Goal: Book appointment/travel/reservation

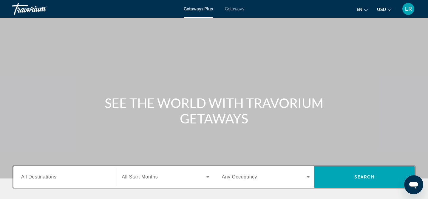
click at [34, 175] on span "All Destinations" at bounding box center [38, 177] width 35 height 5
click at [34, 175] on input "Destination All Destinations" at bounding box center [65, 177] width 88 height 7
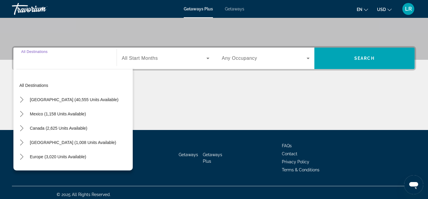
scroll to position [123, 0]
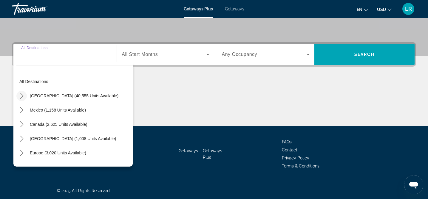
click at [26, 96] on mat-icon "Toggle United States (40,555 units available) submenu" at bounding box center [21, 96] width 10 height 10
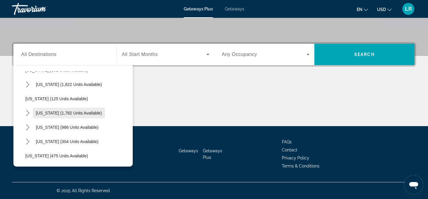
scroll to position [412, 0]
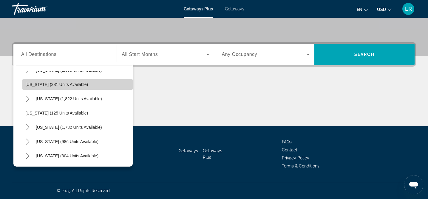
click at [43, 86] on span "Oregon (381 units available)" at bounding box center [56, 84] width 63 height 5
type input "**********"
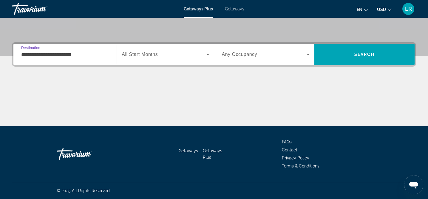
click at [208, 55] on icon "Search widget" at bounding box center [207, 54] width 3 height 1
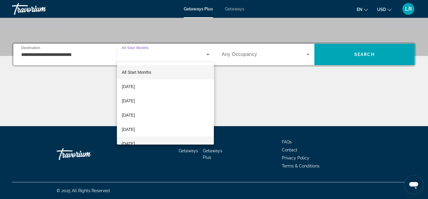
click at [132, 139] on mat-option "February 2026" at bounding box center [165, 144] width 97 height 14
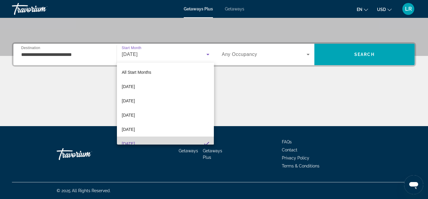
scroll to position [0, 0]
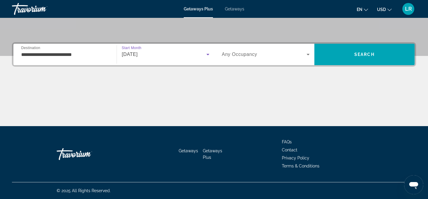
click at [308, 54] on icon "Search widget" at bounding box center [307, 54] width 3 height 1
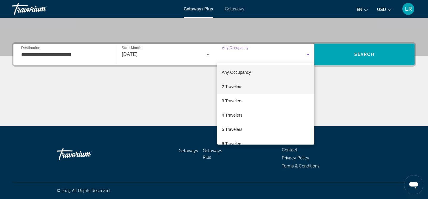
click at [230, 89] on span "2 Travelers" at bounding box center [232, 86] width 21 height 7
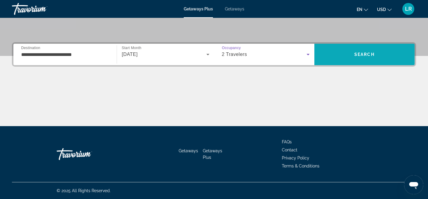
click at [365, 54] on span "Search" at bounding box center [364, 54] width 20 height 5
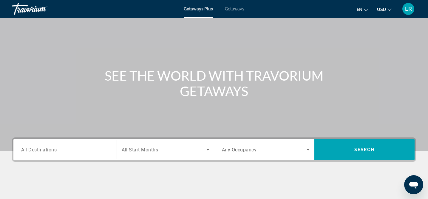
scroll to position [39, 0]
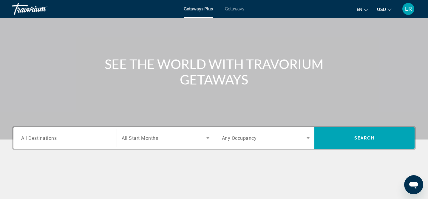
click at [51, 133] on div "Search widget" at bounding box center [65, 138] width 88 height 17
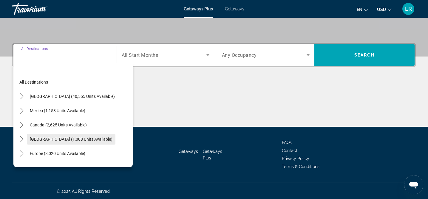
scroll to position [123, 0]
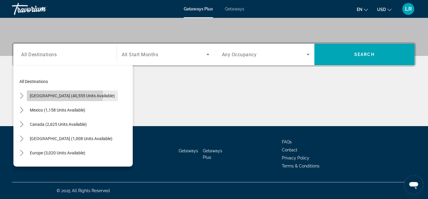
click at [38, 95] on span "United States (40,555 units available)" at bounding box center [72, 96] width 85 height 5
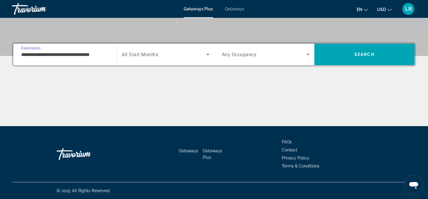
click at [76, 56] on input "**********" at bounding box center [65, 54] width 88 height 7
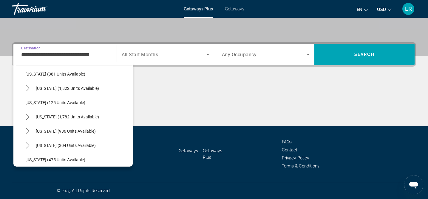
scroll to position [375, 0]
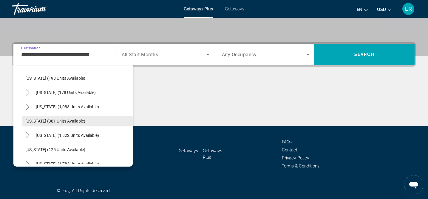
click at [46, 124] on span "Select destination: Oregon (381 units available)" at bounding box center [77, 121] width 110 height 14
type input "**********"
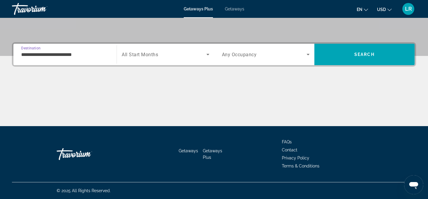
click at [206, 55] on icon "Search widget" at bounding box center [207, 54] width 7 height 7
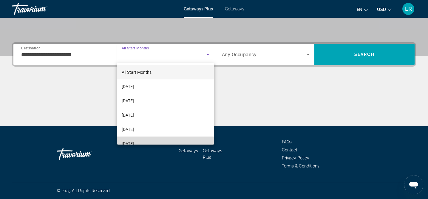
click at [138, 139] on mat-option "February 2026" at bounding box center [165, 144] width 97 height 14
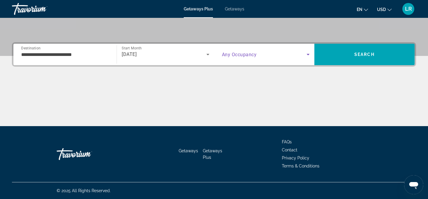
click at [308, 54] on icon "Search widget" at bounding box center [307, 54] width 3 height 1
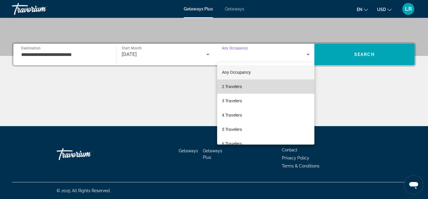
click at [237, 86] on span "2 Travelers" at bounding box center [232, 86] width 20 height 7
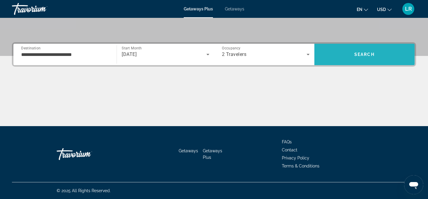
click at [347, 58] on span "Search" at bounding box center [364, 54] width 100 height 14
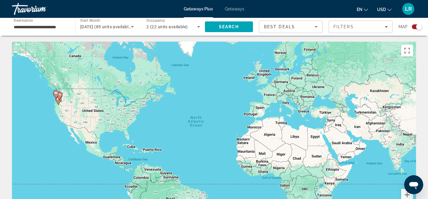
click at [132, 26] on icon "Search widget" at bounding box center [132, 26] width 7 height 7
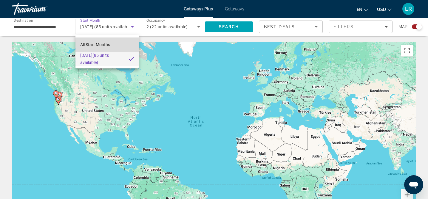
click at [99, 43] on span "All Start Months" at bounding box center [95, 44] width 30 height 5
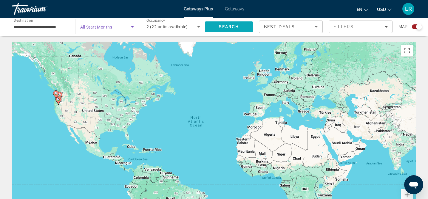
click at [230, 28] on span "Search" at bounding box center [229, 26] width 20 height 5
click at [42, 27] on input "**********" at bounding box center [41, 27] width 54 height 7
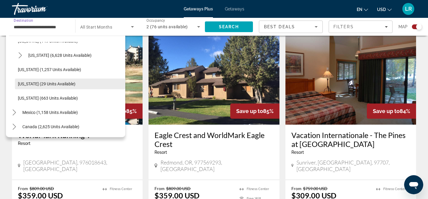
scroll to position [524, 0]
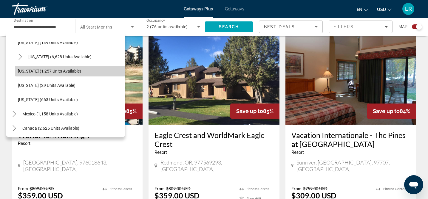
click at [35, 72] on span "Washington (1,257 units available)" at bounding box center [49, 71] width 63 height 5
type input "**********"
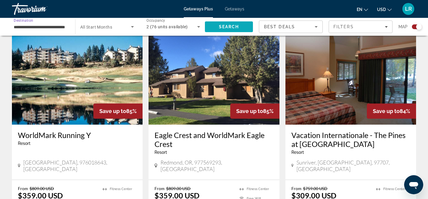
click at [227, 27] on span "Search" at bounding box center [229, 26] width 20 height 5
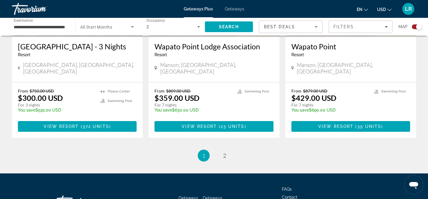
scroll to position [941, 0]
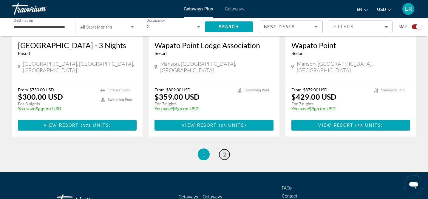
click at [225, 151] on span "2" at bounding box center [224, 154] width 3 height 7
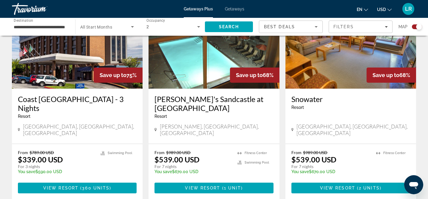
scroll to position [467, 0]
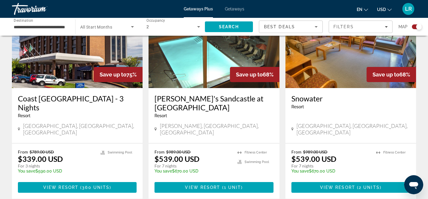
click at [407, 10] on span "LR" at bounding box center [408, 9] width 7 height 6
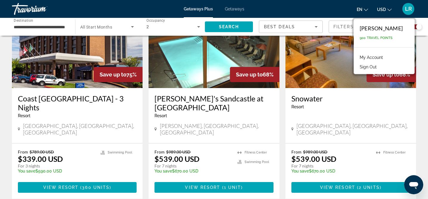
click at [423, 48] on div "← Move left → Move right ↑ Move up ↓ Move down + Zoom in - Zoom out Home Jump l…" at bounding box center [214, 9] width 428 height 868
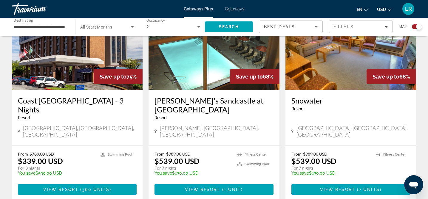
scroll to position [445, 0]
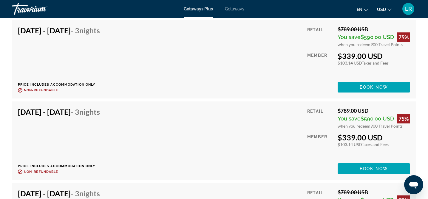
scroll to position [3125, 0]
click at [237, 11] on span "Getaways" at bounding box center [234, 9] width 19 height 5
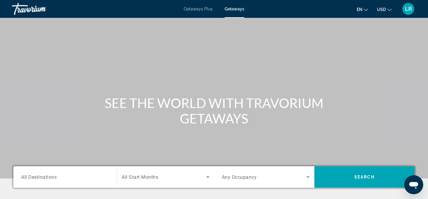
click at [52, 175] on span "All Destinations" at bounding box center [38, 177] width 35 height 6
click at [52, 175] on input "Destination All Destinations" at bounding box center [65, 177] width 88 height 7
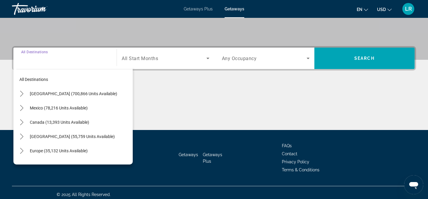
scroll to position [123, 0]
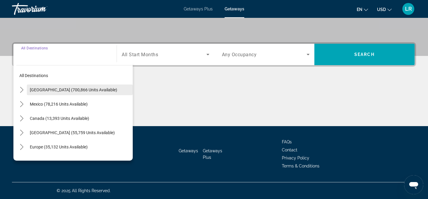
click at [38, 88] on span "United States (700,866 units available)" at bounding box center [73, 90] width 87 height 5
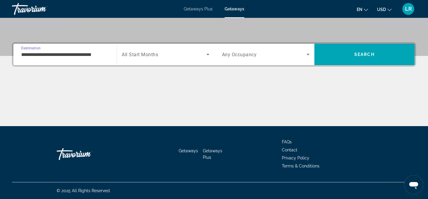
click at [53, 50] on div "**********" at bounding box center [65, 54] width 88 height 17
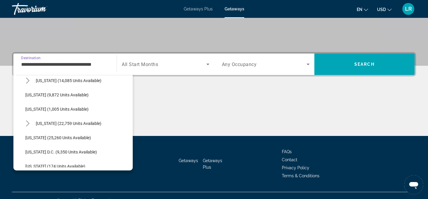
scroll to position [549, 0]
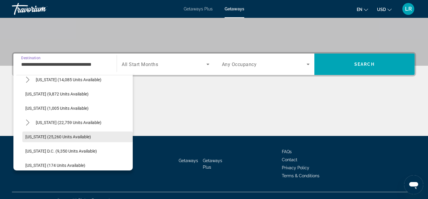
click at [42, 138] on span "Washington (25,260 units available)" at bounding box center [58, 137] width 66 height 5
type input "**********"
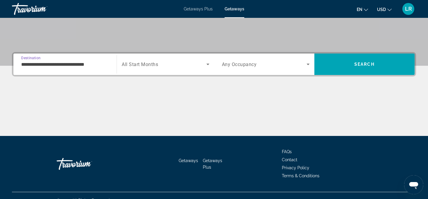
scroll to position [123, 0]
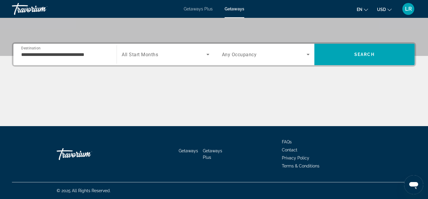
click at [154, 53] on span "All Start Months" at bounding box center [140, 55] width 36 height 6
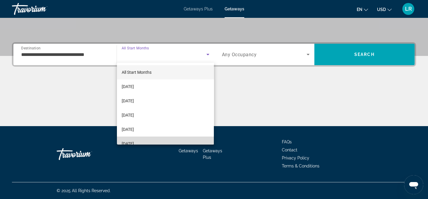
click at [140, 140] on mat-option "February 2026" at bounding box center [165, 144] width 97 height 14
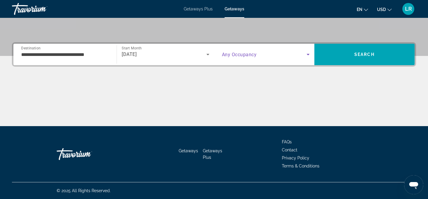
click at [309, 55] on icon "Search widget" at bounding box center [307, 54] width 7 height 7
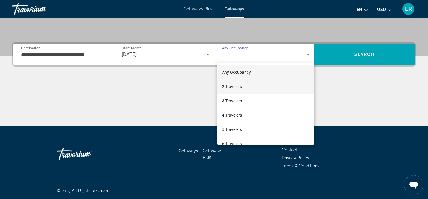
click at [230, 90] on span "2 Travelers" at bounding box center [232, 86] width 20 height 7
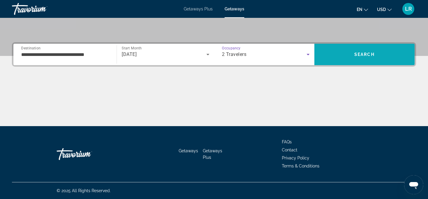
click at [363, 48] on span "Search" at bounding box center [364, 54] width 100 height 14
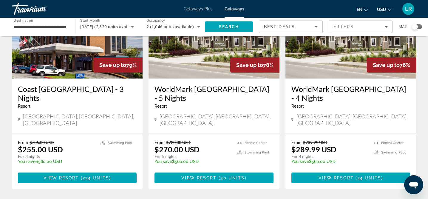
scroll to position [516, 0]
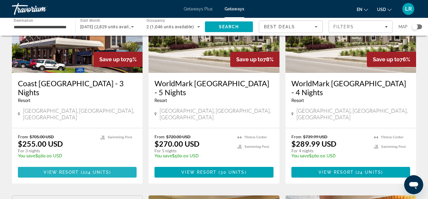
click at [81, 170] on span "( 224 units )" at bounding box center [95, 172] width 32 height 5
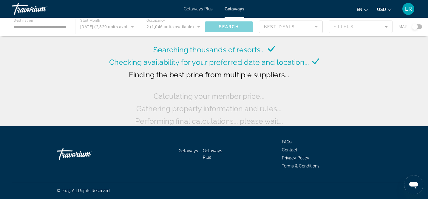
click at [49, 30] on div "Main content" at bounding box center [214, 27] width 428 height 18
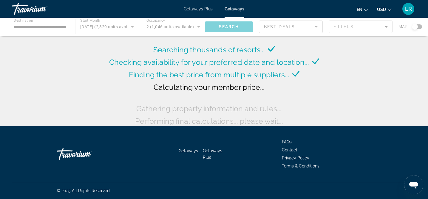
click at [49, 27] on div "Main content" at bounding box center [214, 27] width 428 height 18
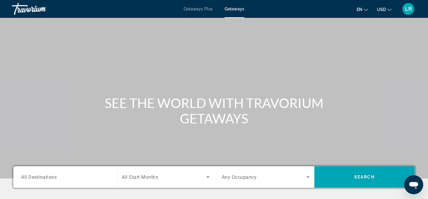
click at [41, 178] on span "All Destinations" at bounding box center [38, 177] width 35 height 6
click at [41, 178] on input "Destination All Destinations" at bounding box center [65, 177] width 88 height 7
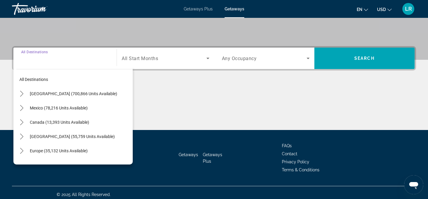
scroll to position [123, 0]
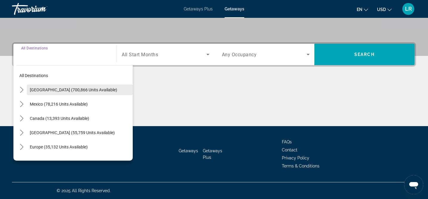
click at [32, 88] on span "United States (700,866 units available)" at bounding box center [73, 90] width 87 height 5
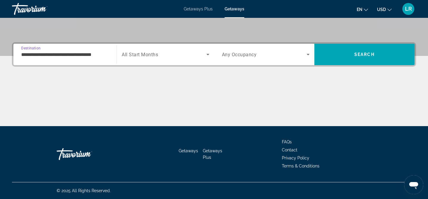
click at [55, 57] on input "**********" at bounding box center [65, 54] width 88 height 7
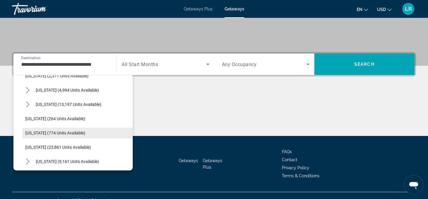
scroll to position [411, 0]
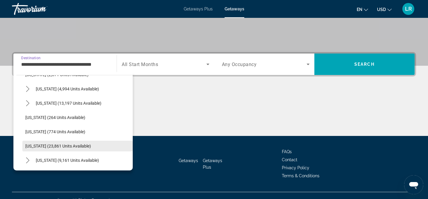
click at [37, 142] on span "Select destination: Oregon (23,861 units available)" at bounding box center [77, 146] width 110 height 14
type input "**********"
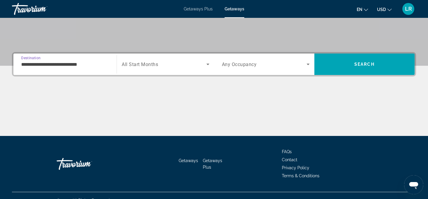
scroll to position [123, 0]
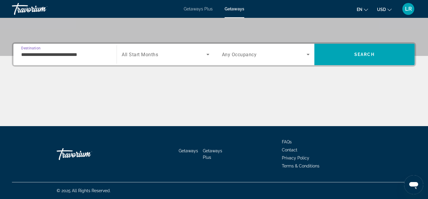
click at [205, 54] on icon "Search widget" at bounding box center [207, 54] width 7 height 7
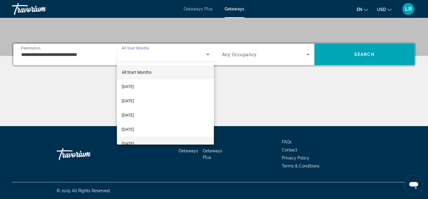
click at [134, 140] on span "February 2026" at bounding box center [128, 143] width 12 height 7
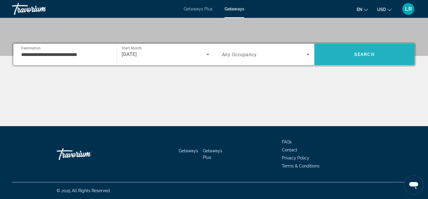
click at [364, 49] on span "Search" at bounding box center [364, 54] width 100 height 14
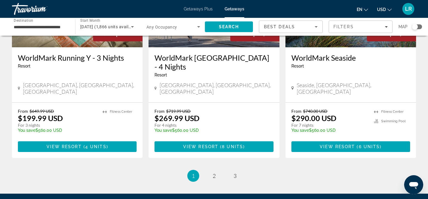
scroll to position [801, 0]
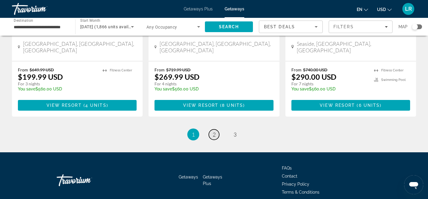
click at [215, 130] on link "page 2" at bounding box center [214, 135] width 10 height 10
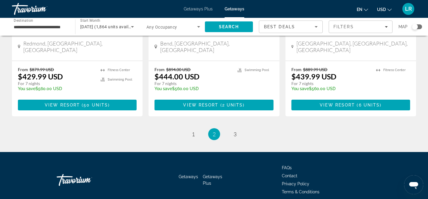
scroll to position [782, 0]
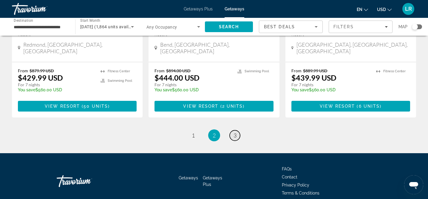
click at [234, 132] on span "3" at bounding box center [234, 135] width 3 height 7
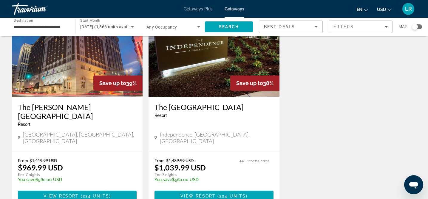
scroll to position [783, 0]
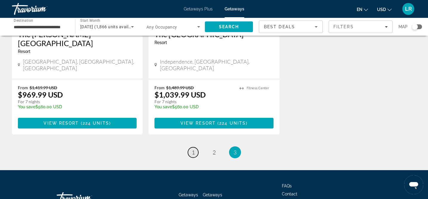
click at [194, 149] on span "1" at bounding box center [193, 152] width 3 height 7
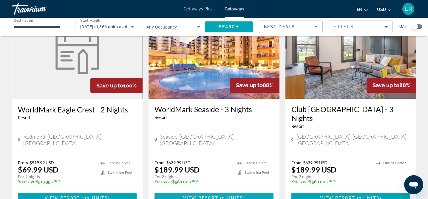
scroll to position [277, 0]
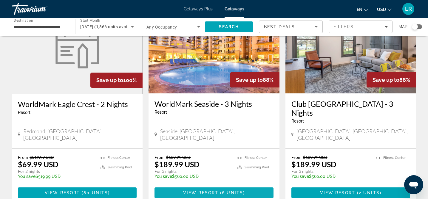
click at [209, 191] on span "View Resort" at bounding box center [200, 193] width 35 height 5
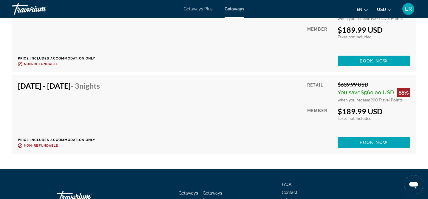
scroll to position [1278, 0]
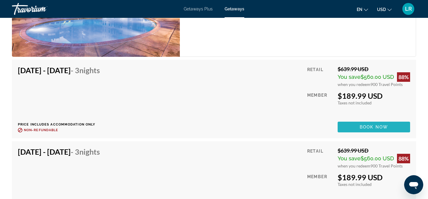
click at [361, 125] on span "Book now" at bounding box center [373, 127] width 28 height 5
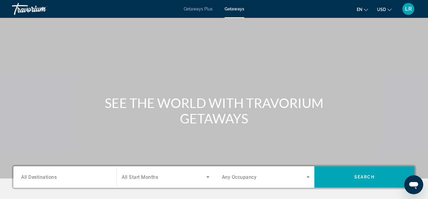
scroll to position [0, 0]
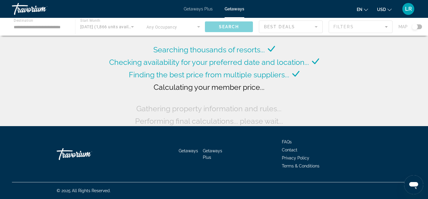
click at [36, 26] on div "Main content" at bounding box center [214, 27] width 428 height 18
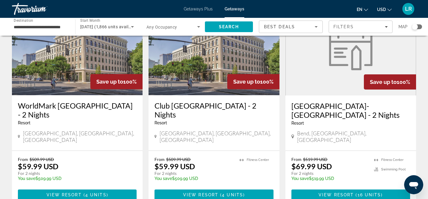
scroll to position [57, 0]
click at [342, 193] on span "View Resort" at bounding box center [335, 195] width 35 height 5
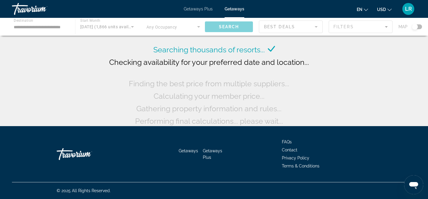
click at [34, 28] on div "Main content" at bounding box center [214, 27] width 428 height 18
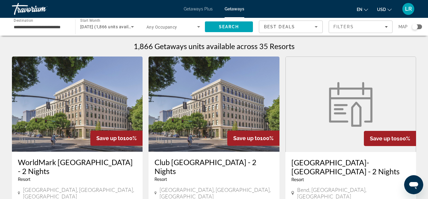
click at [21, 26] on input "**********" at bounding box center [41, 27] width 54 height 7
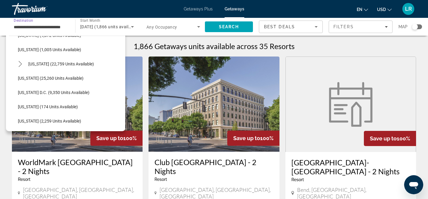
scroll to position [569, 0]
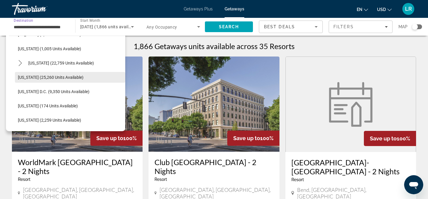
click at [42, 80] on span "Select destination: Washington (25,260 units available)" at bounding box center [70, 77] width 110 height 14
type input "**********"
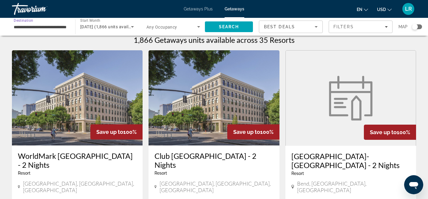
scroll to position [0, 0]
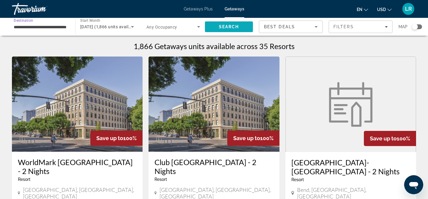
click at [227, 27] on span "Search" at bounding box center [229, 26] width 20 height 5
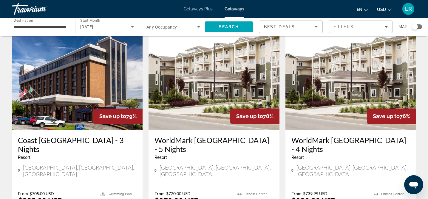
scroll to position [474, 0]
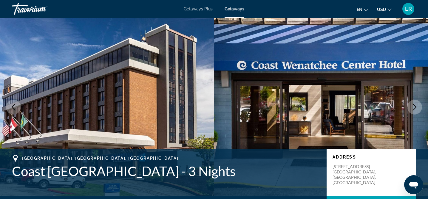
scroll to position [0, 0]
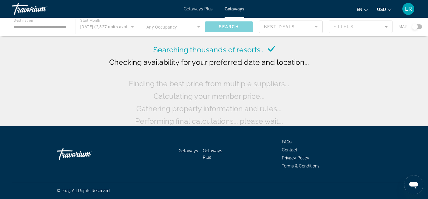
click at [119, 27] on div "Main content" at bounding box center [214, 27] width 428 height 18
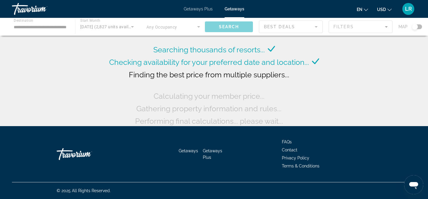
click at [120, 25] on div "Main content" at bounding box center [214, 27] width 428 height 18
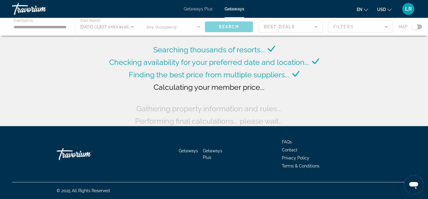
click at [132, 27] on div "Main content" at bounding box center [214, 27] width 428 height 18
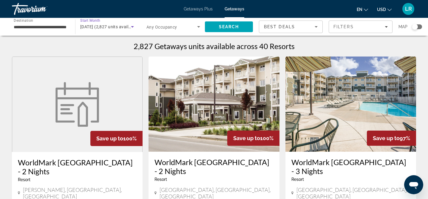
click at [132, 27] on icon "Search widget" at bounding box center [132, 26] width 3 height 1
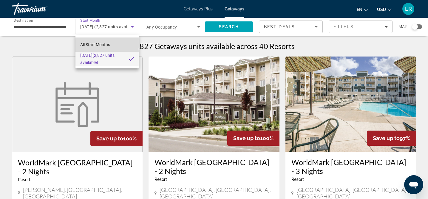
click at [94, 45] on span "All Start Months" at bounding box center [95, 44] width 30 height 5
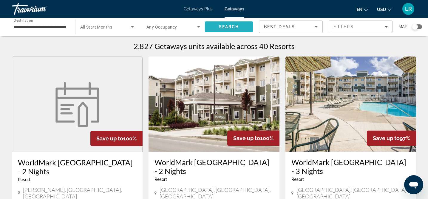
click at [238, 26] on span "Search" at bounding box center [229, 26] width 20 height 5
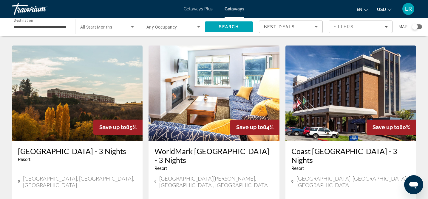
scroll to position [664, 0]
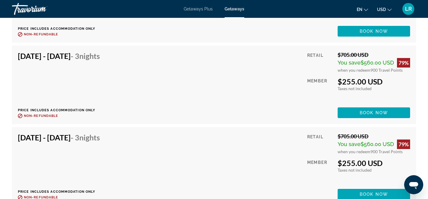
scroll to position [6944, 0]
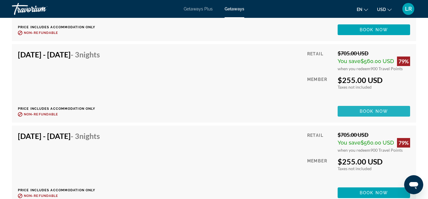
click at [369, 111] on span "Book now" at bounding box center [373, 111] width 28 height 5
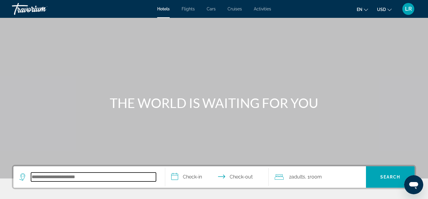
click at [35, 176] on input "Search hotel destination" at bounding box center [93, 177] width 125 height 9
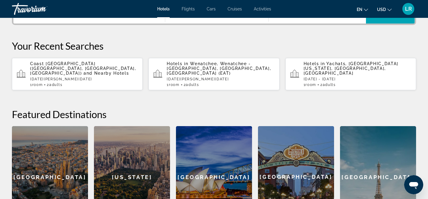
scroll to position [163, 0]
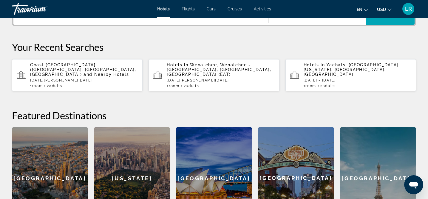
click at [83, 72] on span "and Nearby Hotels" at bounding box center [106, 74] width 46 height 5
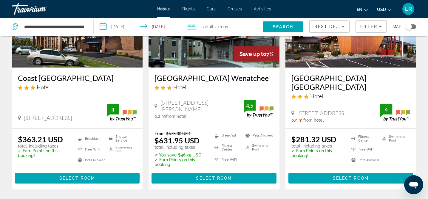
scroll to position [85, 0]
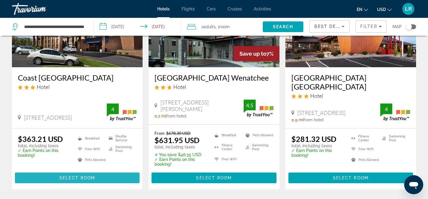
click at [77, 178] on span "Select Room" at bounding box center [77, 178] width 36 height 5
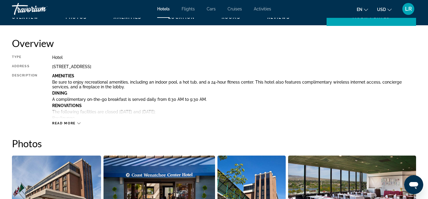
scroll to position [200, 0]
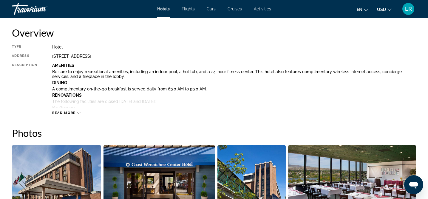
click at [75, 112] on span "Read more" at bounding box center [64, 113] width 24 height 4
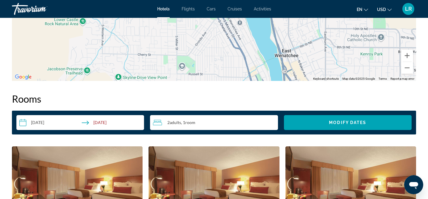
scroll to position [1027, 0]
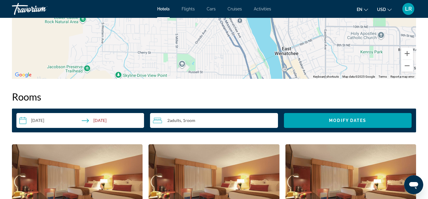
click at [199, 122] on div "2 Adult Adults , 1 Room rooms" at bounding box center [215, 120] width 125 height 7
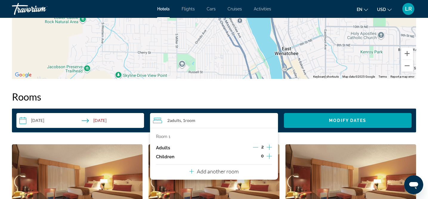
click at [269, 147] on icon "Increment adults" at bounding box center [268, 147] width 5 height 5
click at [215, 172] on p "Add another room" at bounding box center [218, 171] width 42 height 7
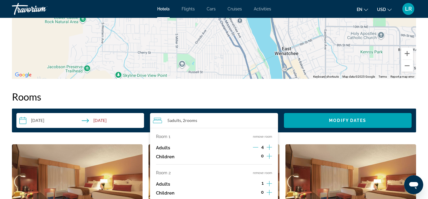
click at [269, 146] on icon "Increment adults" at bounding box center [268, 147] width 5 height 7
click at [254, 146] on icon "Decrement adults" at bounding box center [254, 147] width 5 height 5
click at [254, 146] on icon "Decrement adults" at bounding box center [255, 147] width 5 height 5
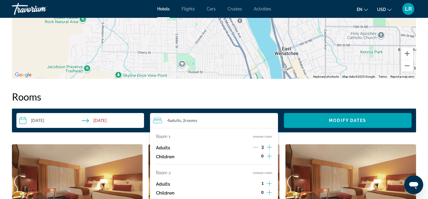
click at [254, 146] on icon "Decrement adults" at bounding box center [255, 147] width 5 height 5
click at [269, 185] on icon "Increment adults" at bounding box center [268, 183] width 5 height 5
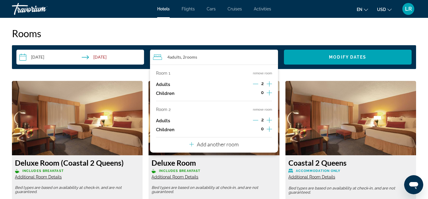
scroll to position [1092, 0]
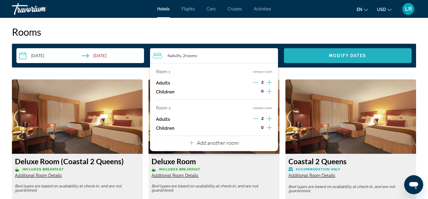
click at [339, 55] on span "Modify Dates" at bounding box center [347, 55] width 37 height 5
